Goal: Task Accomplishment & Management: Manage account settings

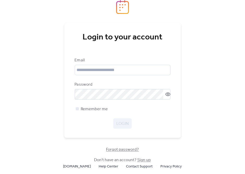
click at [89, 76] on div "Email Password Remember me Login" at bounding box center [123, 92] width 96 height 71
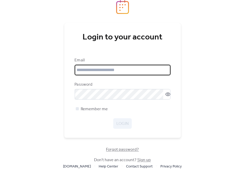
click at [90, 71] on input "email" at bounding box center [123, 70] width 96 height 10
type input "**********"
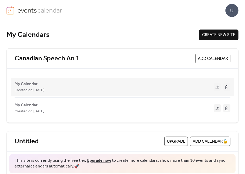
click at [55, 88] on div "Created on [DATE]" at bounding box center [114, 90] width 199 height 6
click at [30, 87] on span "Created on [DATE]" at bounding box center [30, 90] width 30 height 6
click at [214, 87] on button at bounding box center [217, 87] width 7 height 8
